Goal: Information Seeking & Learning: Learn about a topic

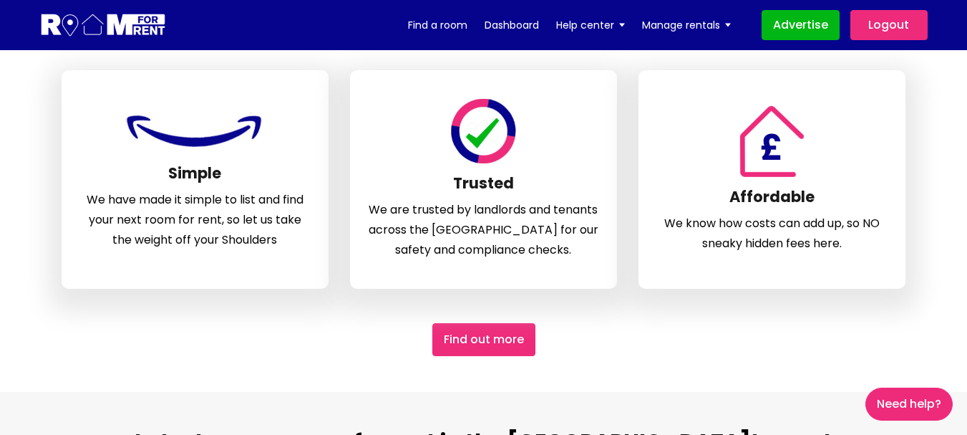
scroll to position [787, 0]
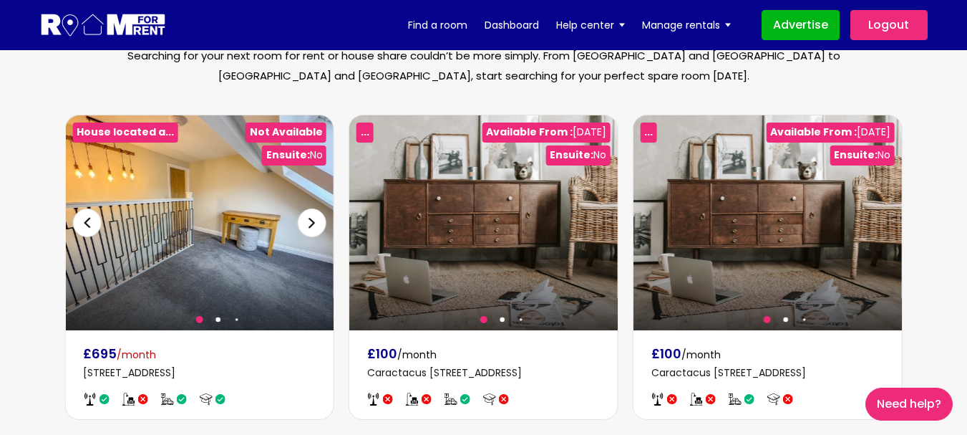
click at [205, 228] on div at bounding box center [199, 222] width 268 height 215
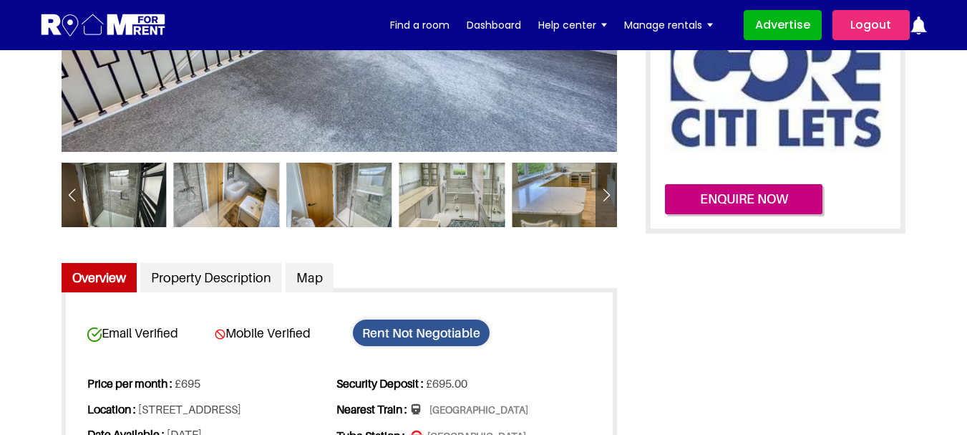
scroll to position [358, 0]
